Goal: Task Accomplishment & Management: Use online tool/utility

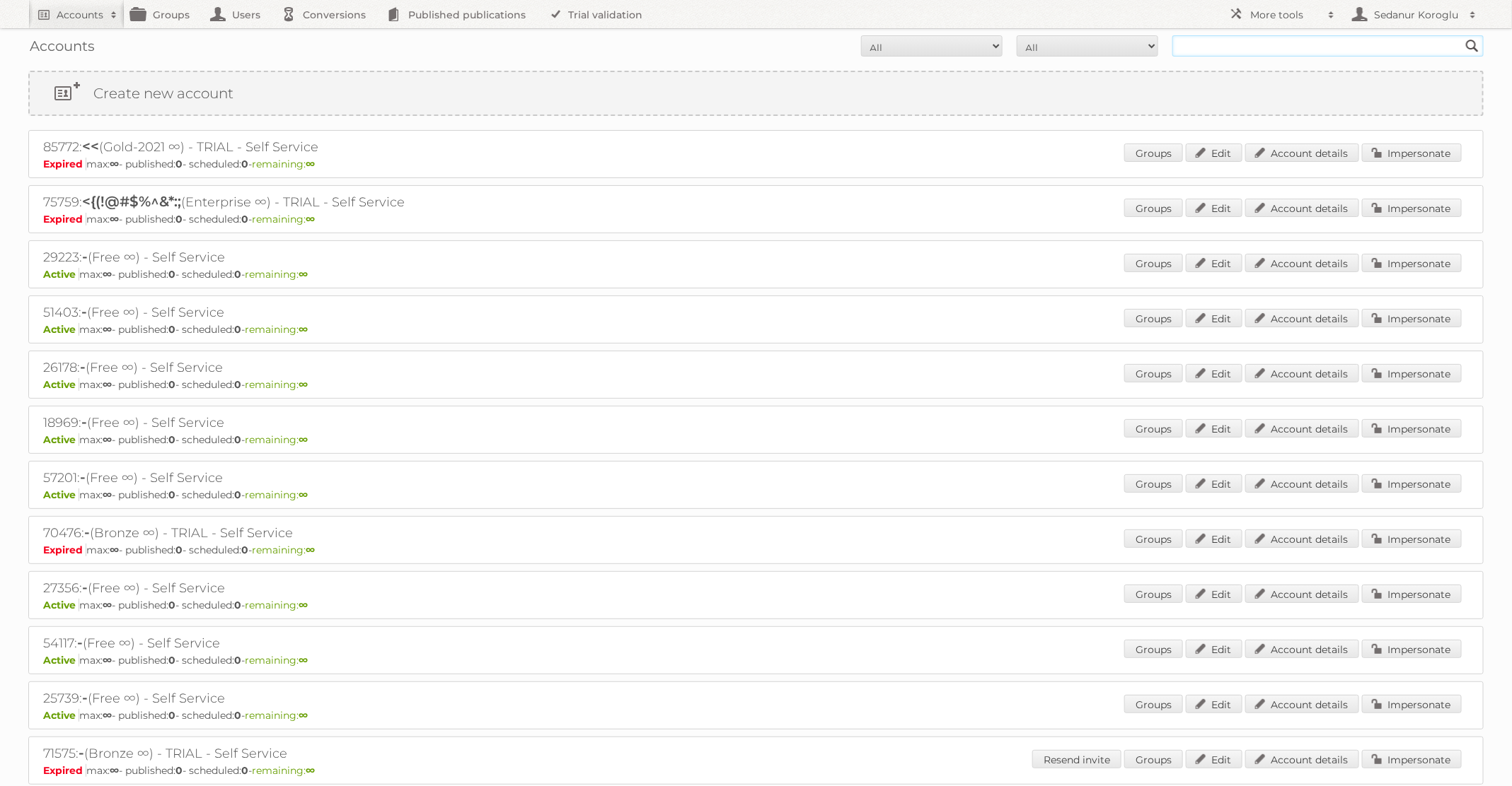
click at [1228, 45] on input "text" at bounding box center [1328, 46] width 311 height 21
type input "[PERSON_NAME] NL"
click at [1462, 36] on input "Search" at bounding box center [1472, 46] width 21 height 21
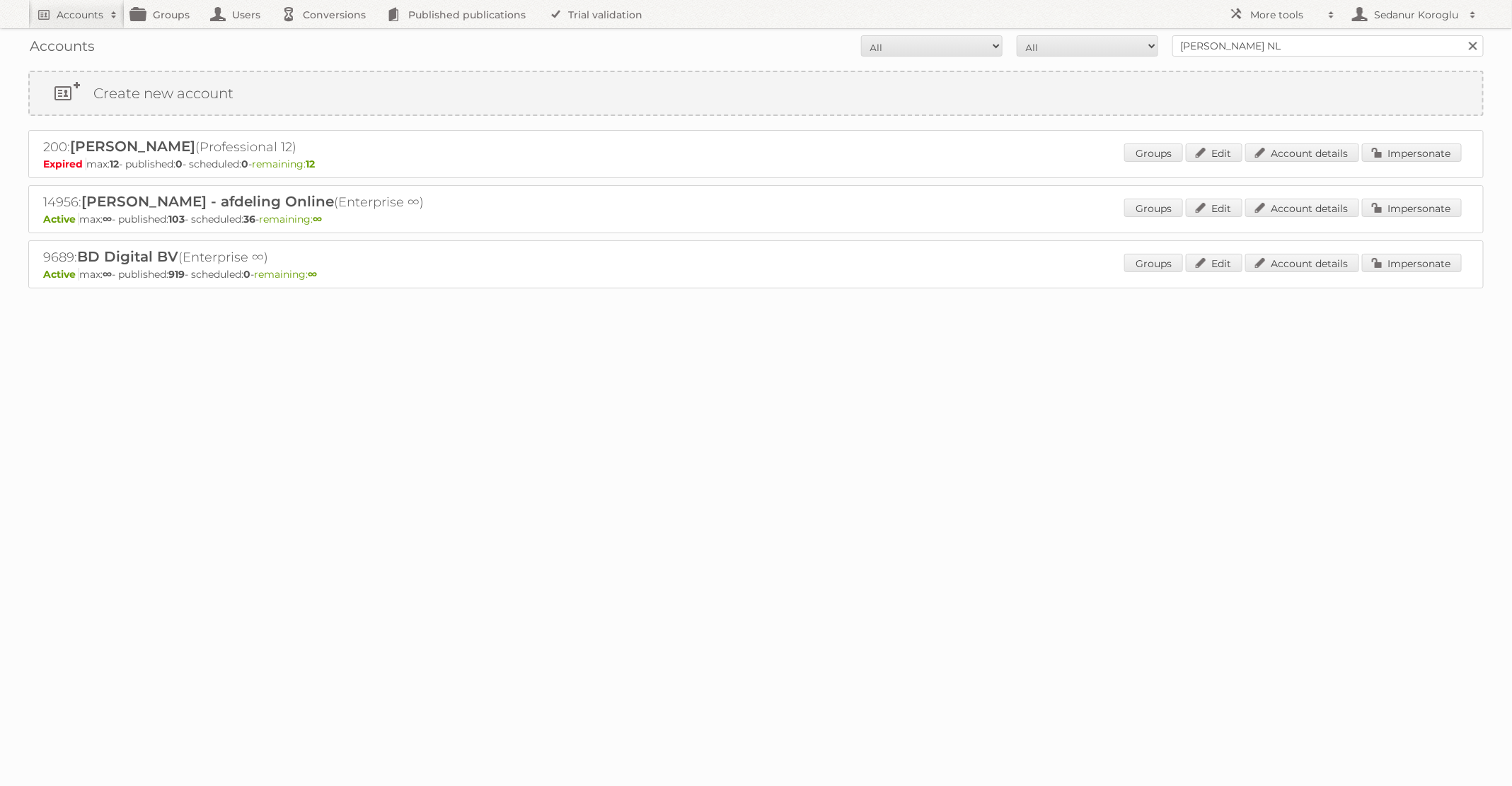
click at [1402, 216] on div "Groups Edit Account details Impersonate" at bounding box center [1292, 210] width 338 height 21
click at [1401, 206] on link "Impersonate" at bounding box center [1411, 208] width 100 height 18
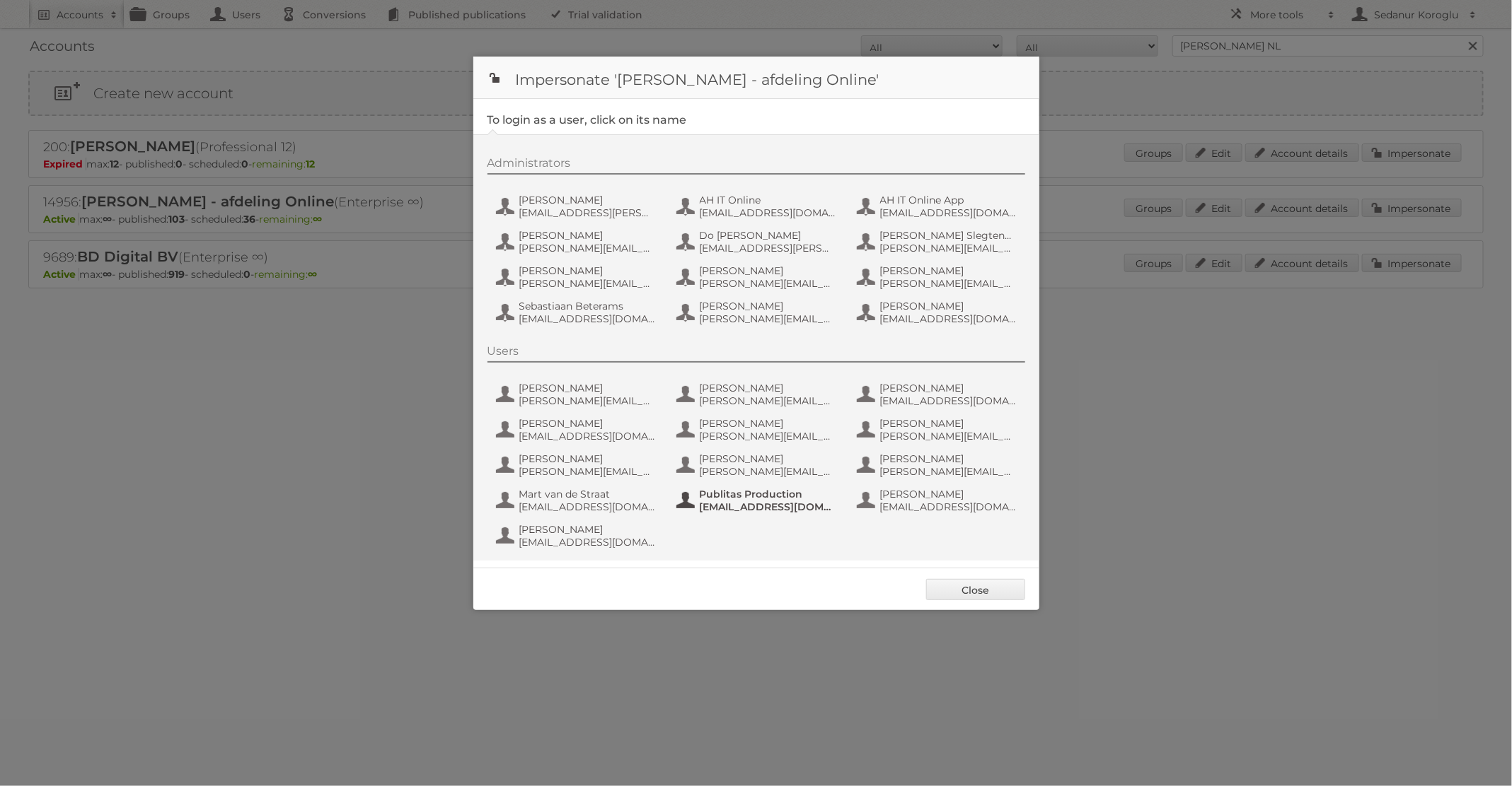
click at [779, 501] on span "fs+ah@publitas.com" at bounding box center [768, 507] width 137 height 13
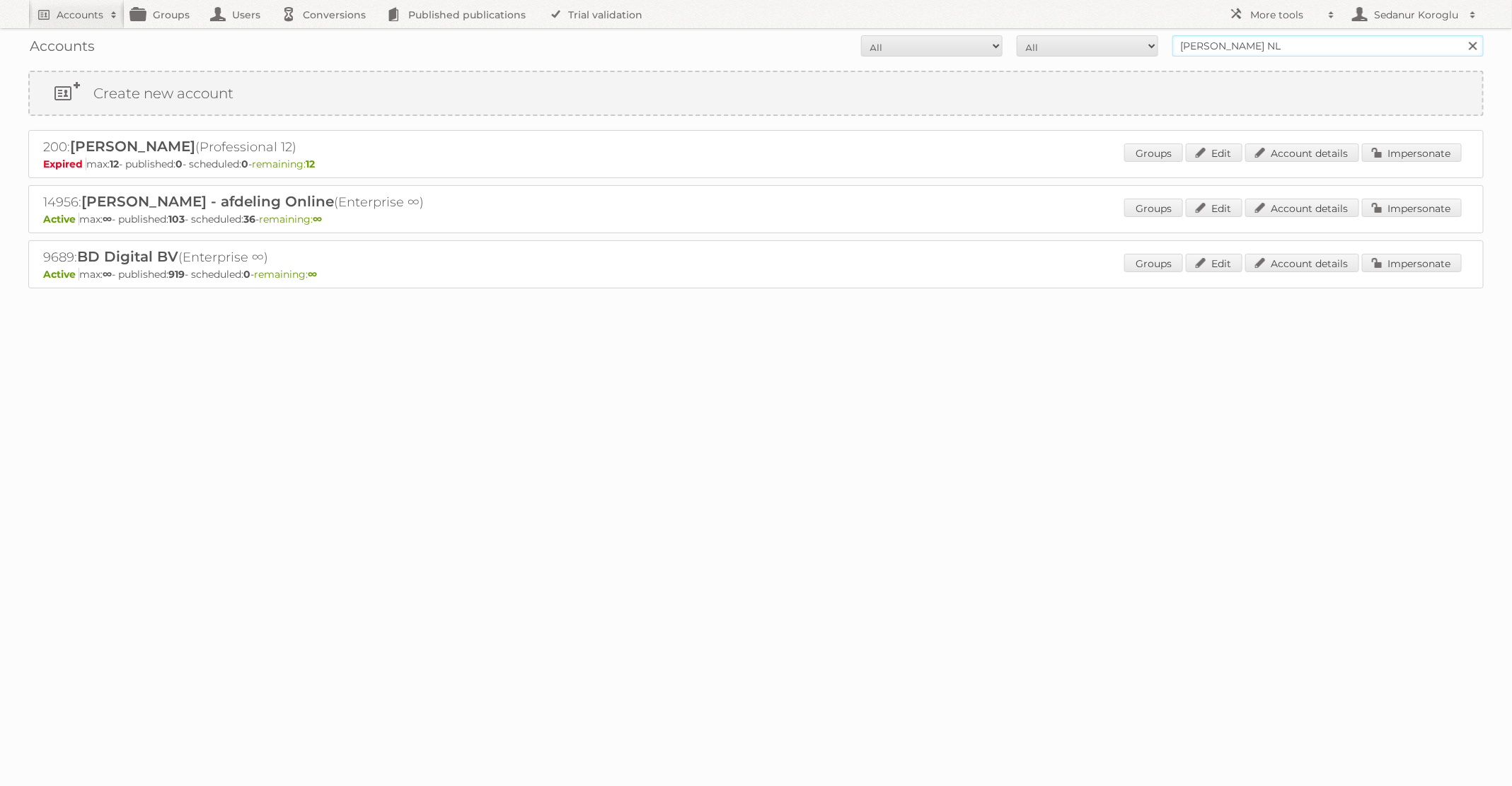
drag, startPoint x: 1262, startPoint y: 45, endPoint x: 1099, endPoint y: 39, distance: 163.1
click at [1099, 39] on form "All Active Expired Pending All Paid Trials Self service Albert Heijn NL Search" at bounding box center [756, 46] width 1455 height 21
type input "Plus Retail"
click at [1462, 36] on input "Search" at bounding box center [1472, 46] width 21 height 21
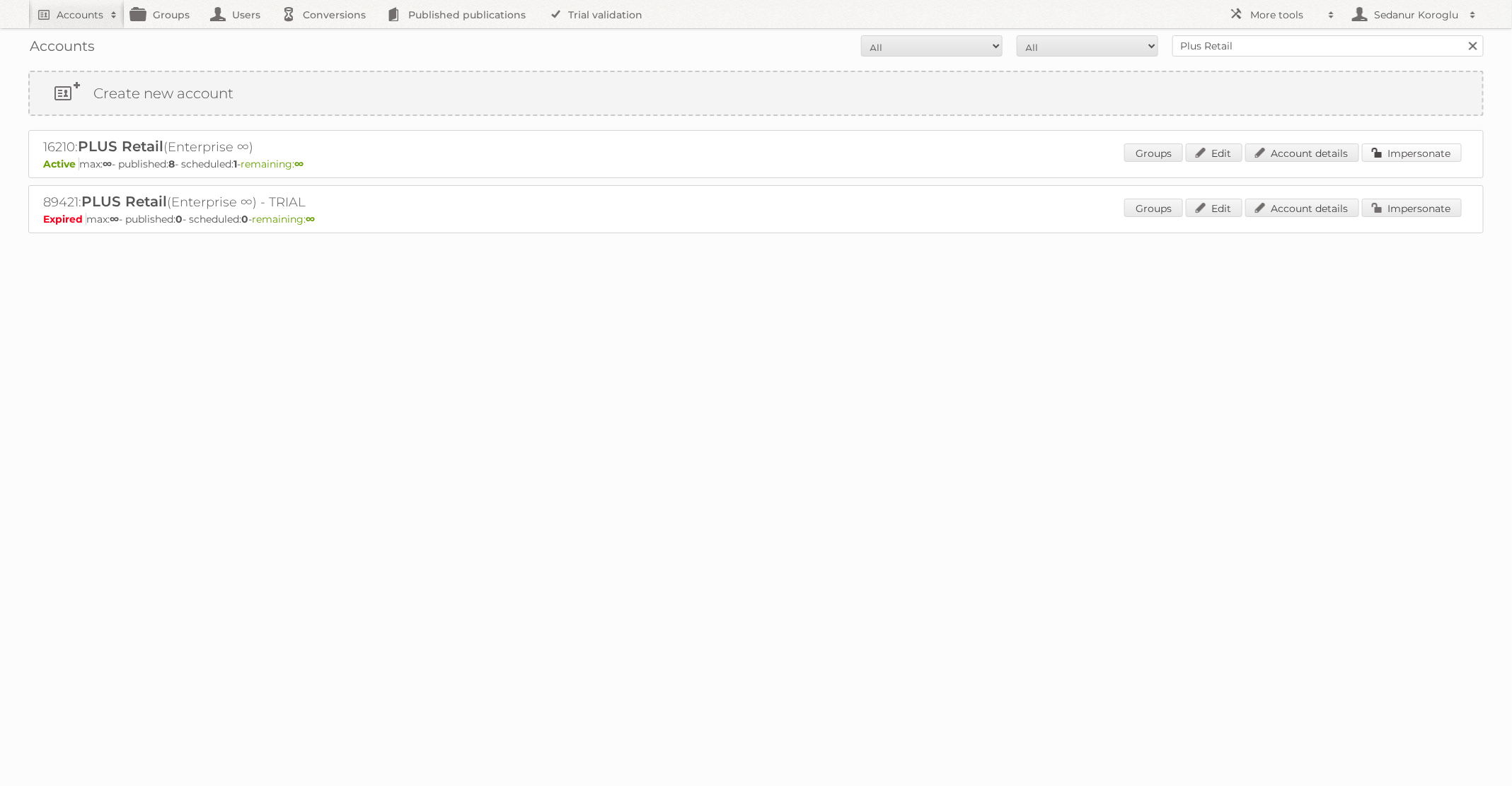
click at [1388, 149] on link "Impersonate" at bounding box center [1411, 152] width 100 height 18
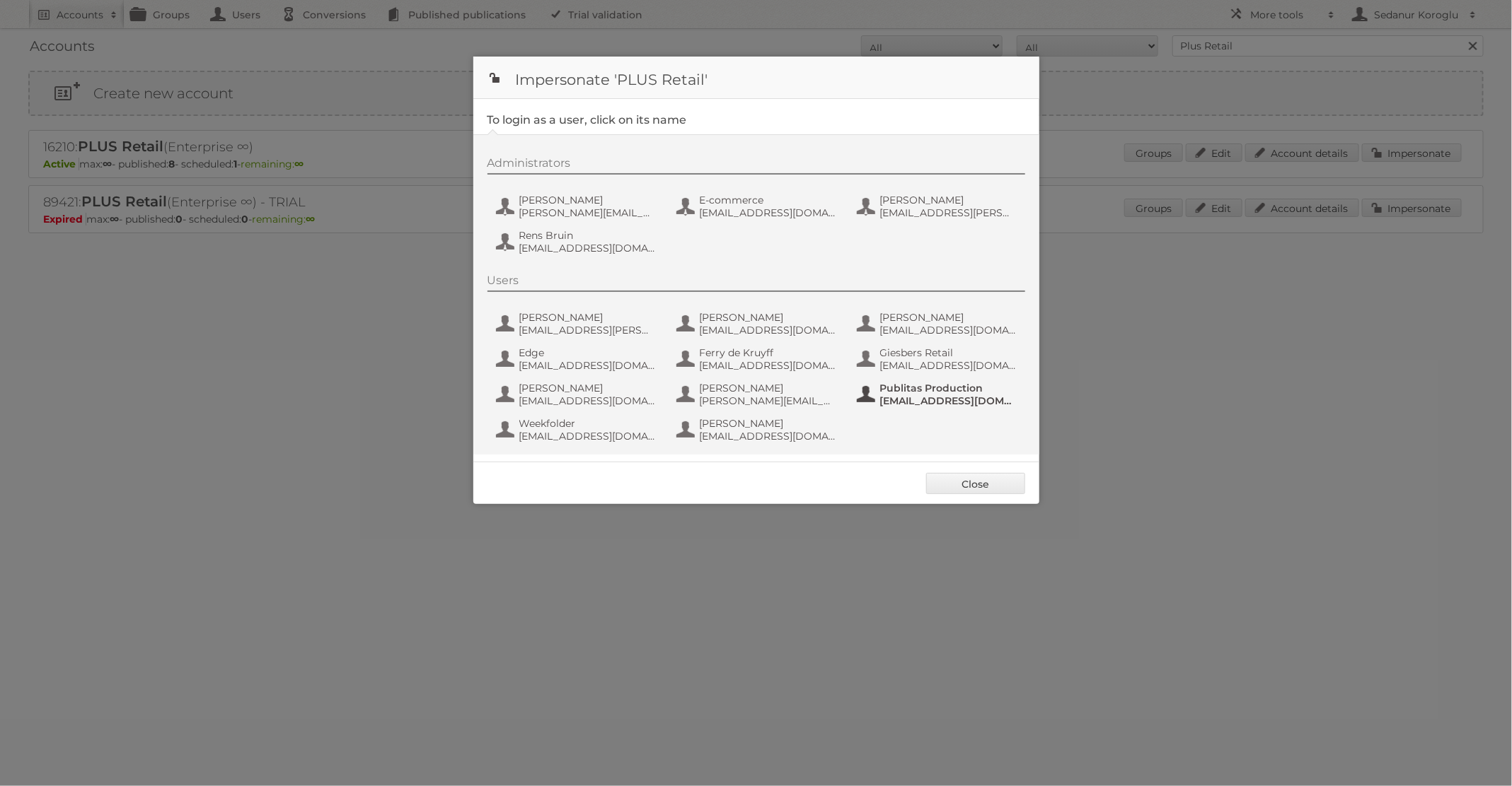
click at [940, 389] on span "Publitas Production" at bounding box center [949, 388] width 137 height 13
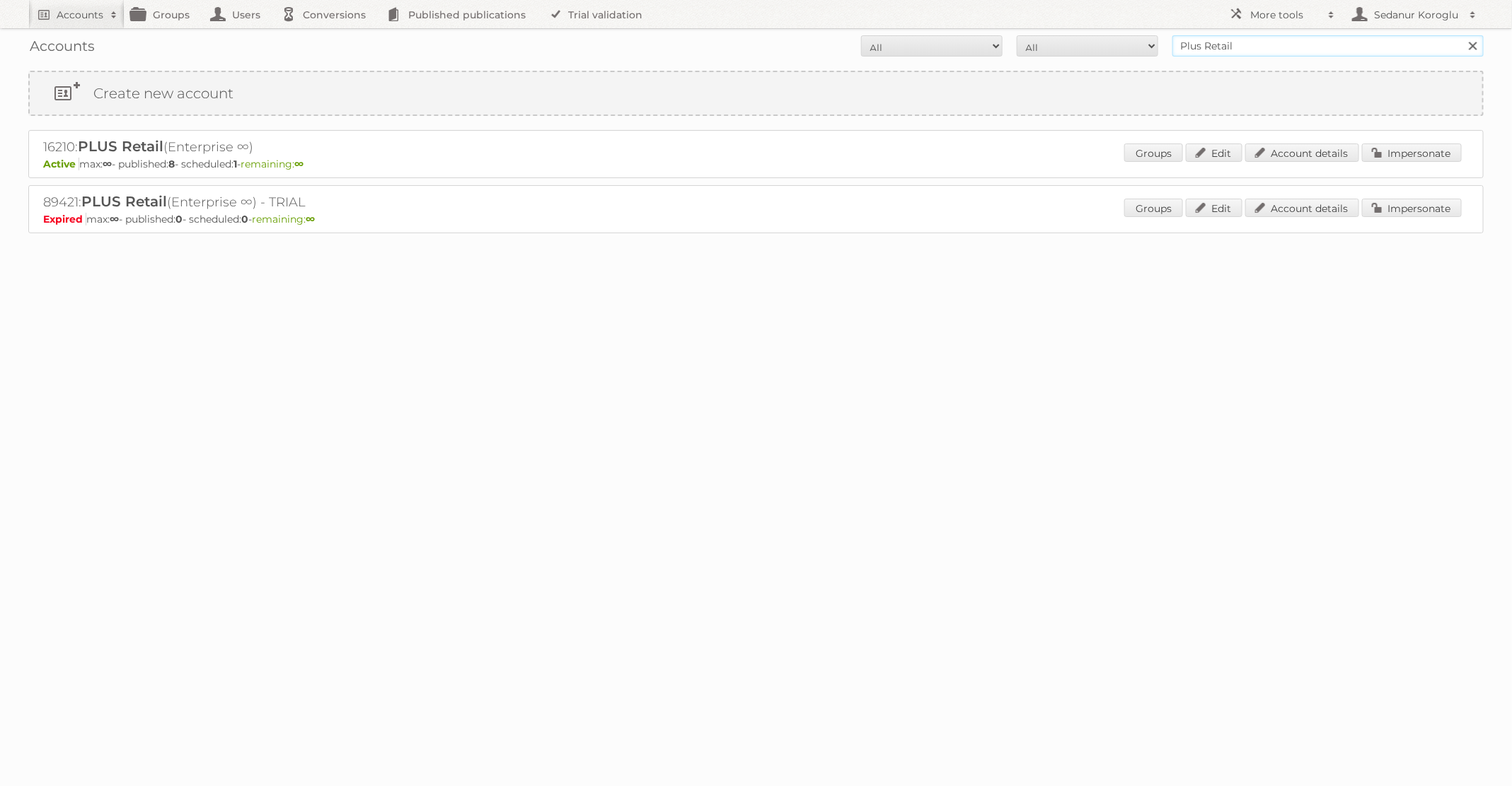
drag, startPoint x: 1291, startPoint y: 36, endPoint x: 1372, endPoint y: 42, distance: 81.2
click at [1372, 42] on input "Plus Retail" at bounding box center [1328, 46] width 311 height 21
type input "dm drogerie"
click at [1462, 36] on input "Search" at bounding box center [1472, 46] width 21 height 21
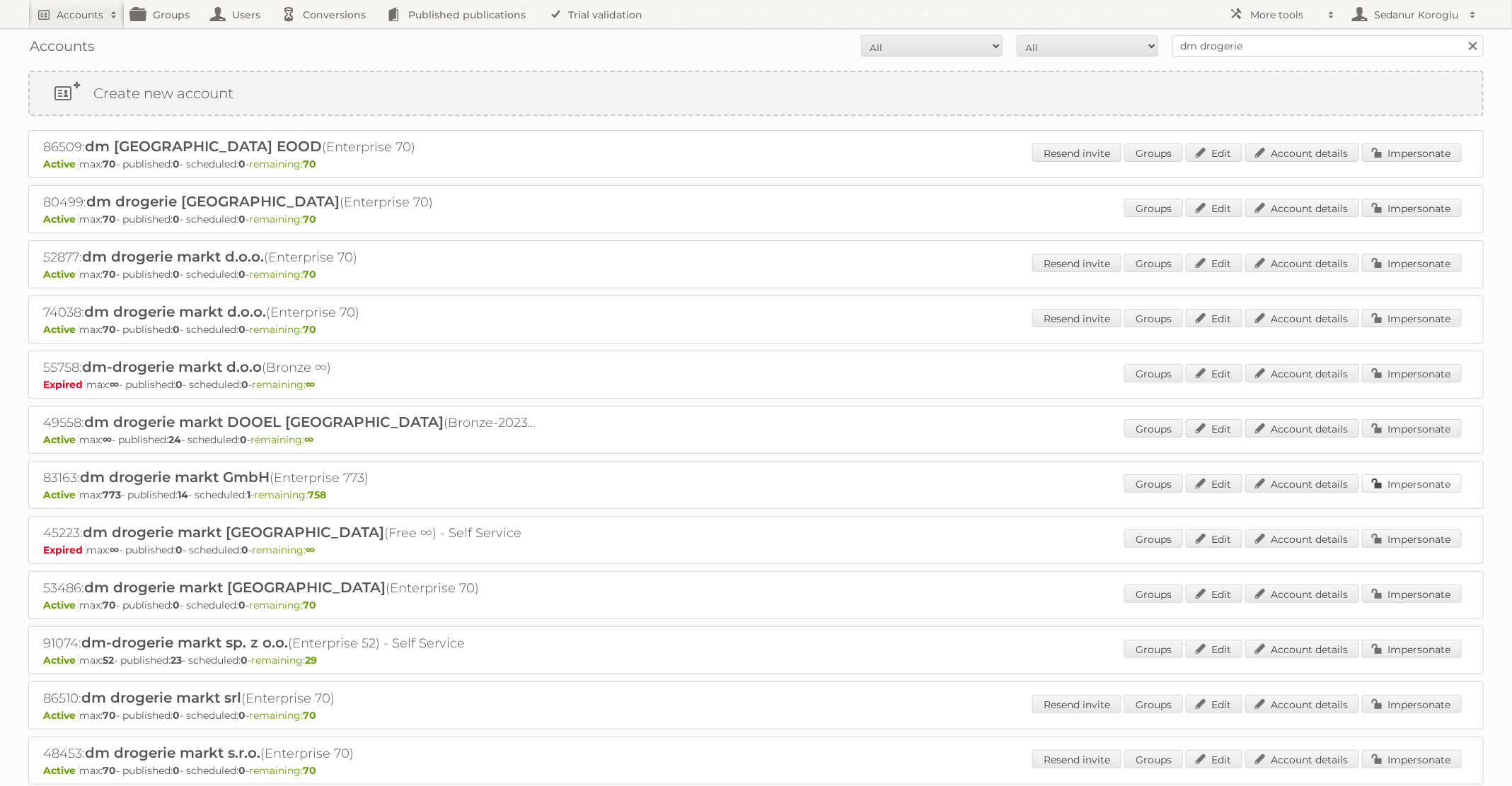
click at [1399, 478] on link "Impersonate" at bounding box center [1411, 483] width 100 height 18
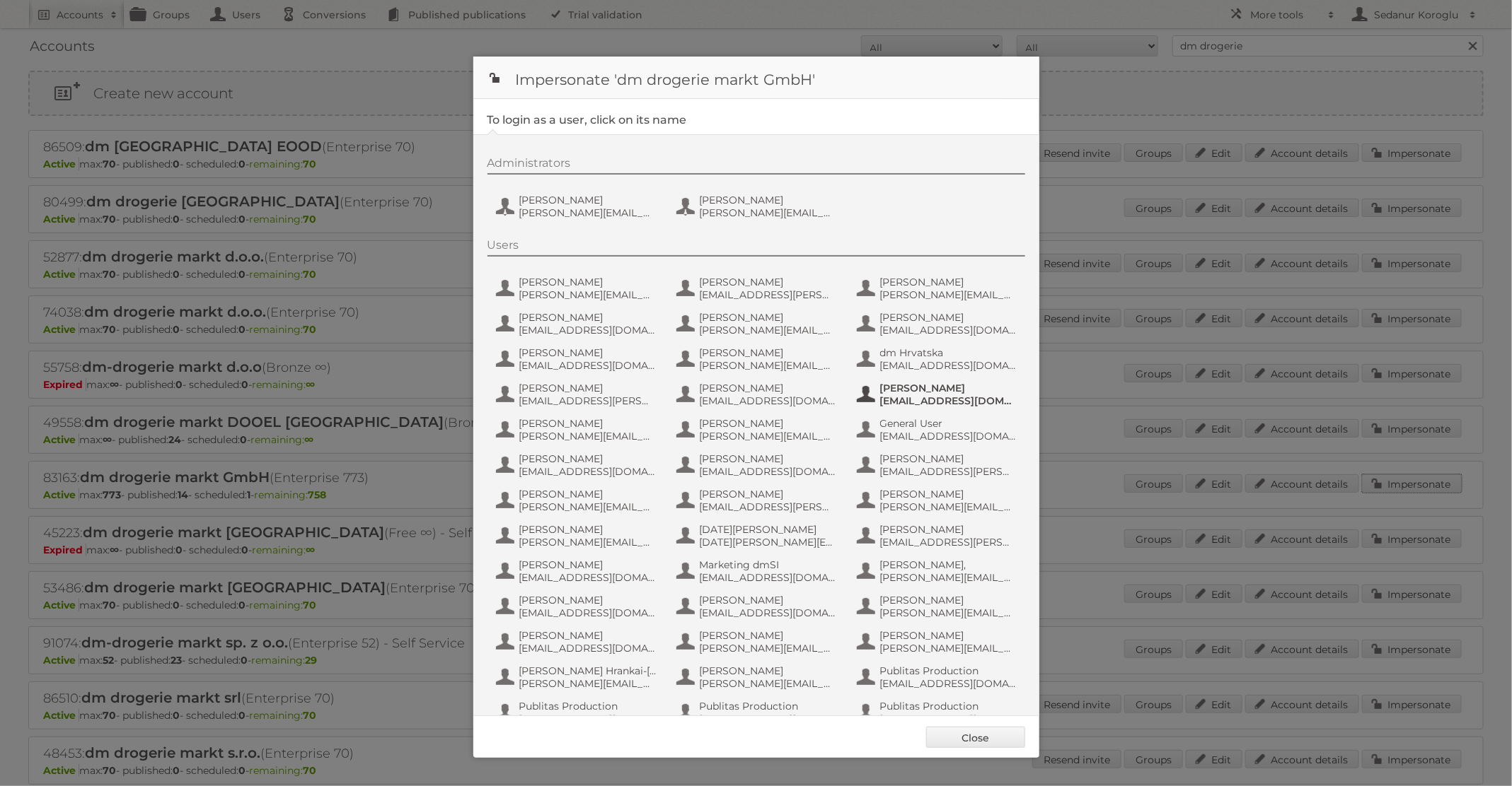
scroll to position [134, 0]
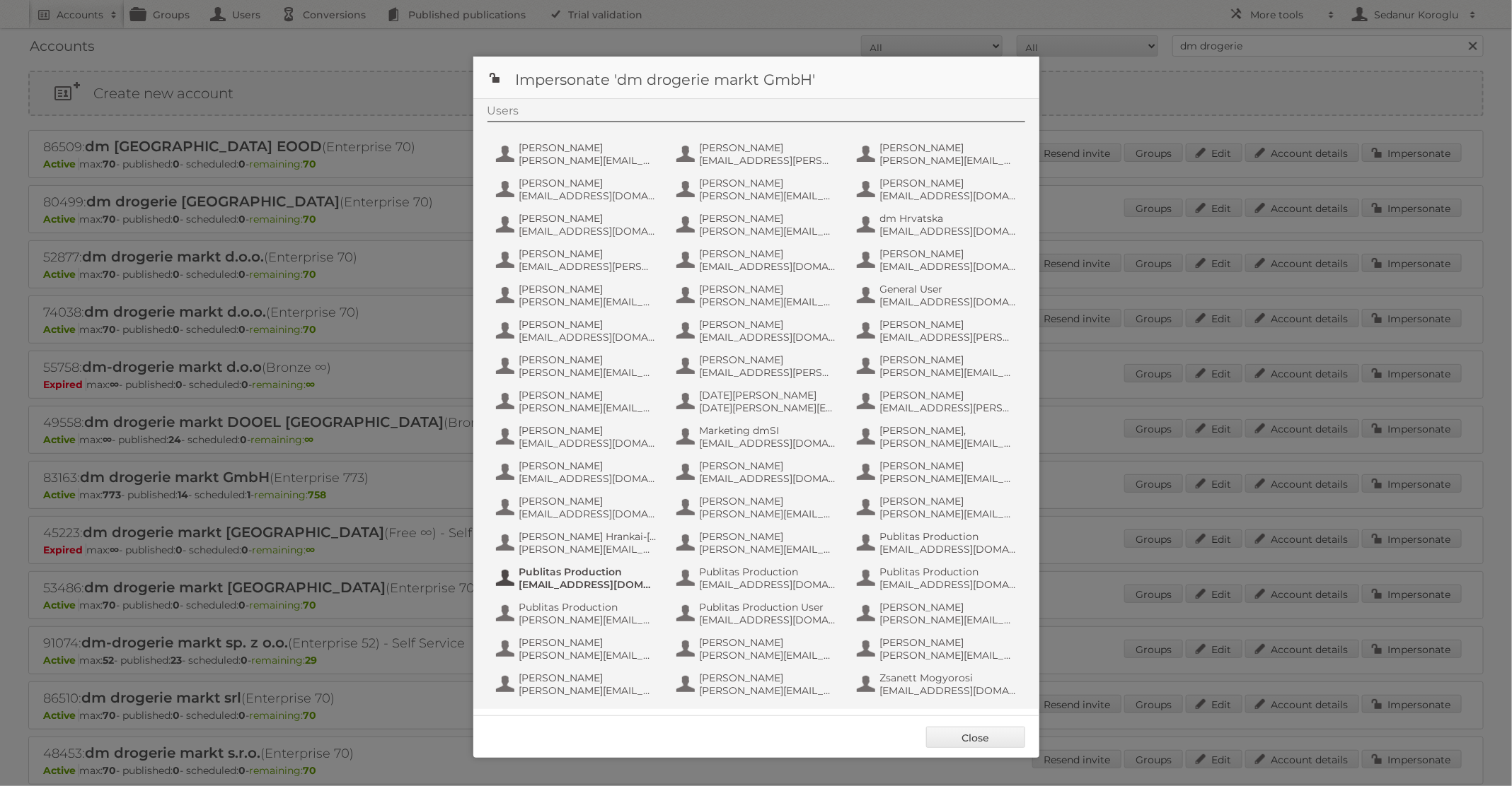
click at [628, 580] on span "[EMAIL_ADDRESS][DOMAIN_NAME]" at bounding box center [588, 584] width 137 height 13
